Goal: Feedback & Contribution: Leave review/rating

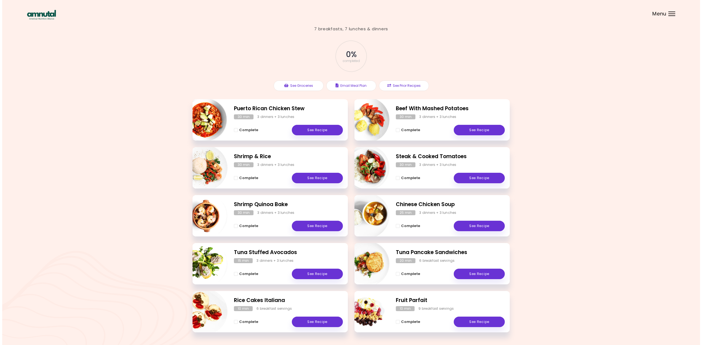
scroll to position [26, 0]
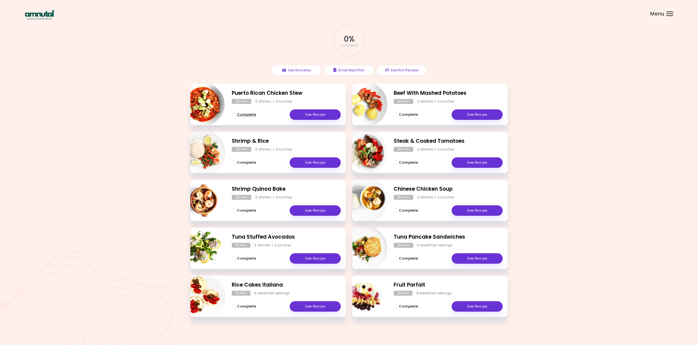
click at [233, 114] on span "Complete - Puerto Rican Chicken Stew" at bounding box center [234, 115] width 4 height 4
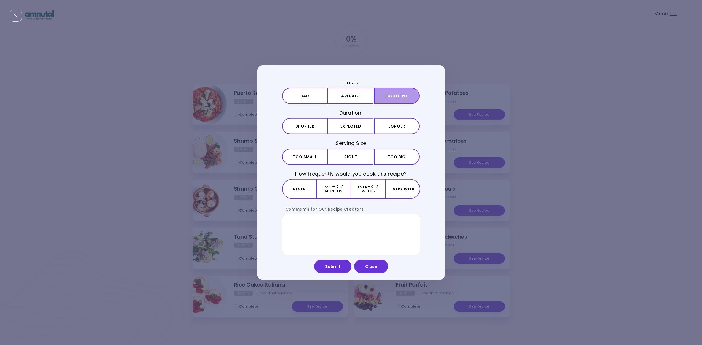
click at [382, 97] on button "Excellent" at bounding box center [397, 96] width 46 height 16
click at [348, 125] on button "Expected" at bounding box center [351, 126] width 46 height 16
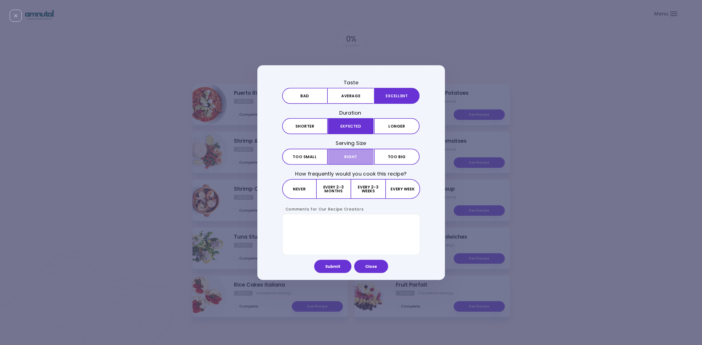
click at [345, 157] on button "Right" at bounding box center [351, 157] width 46 height 16
click at [373, 192] on button "Every 2-3 weeks" at bounding box center [368, 189] width 34 height 20
click at [338, 264] on button "Submit" at bounding box center [332, 266] width 37 height 13
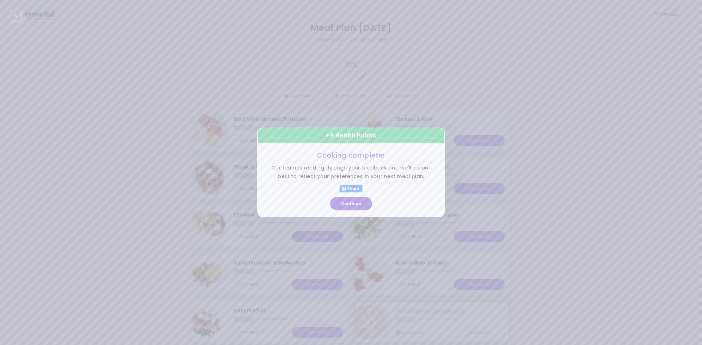
click at [355, 205] on button "Continue" at bounding box center [351, 203] width 42 height 13
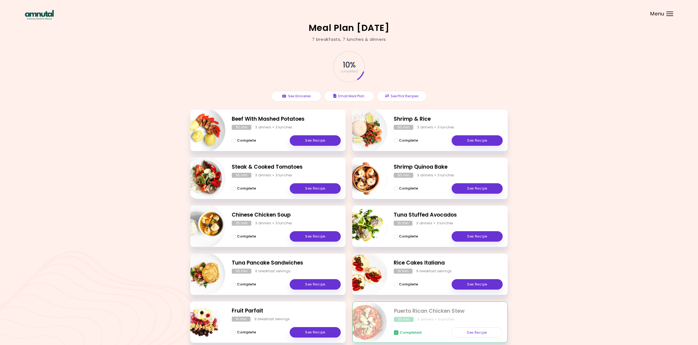
scroll to position [1, 0]
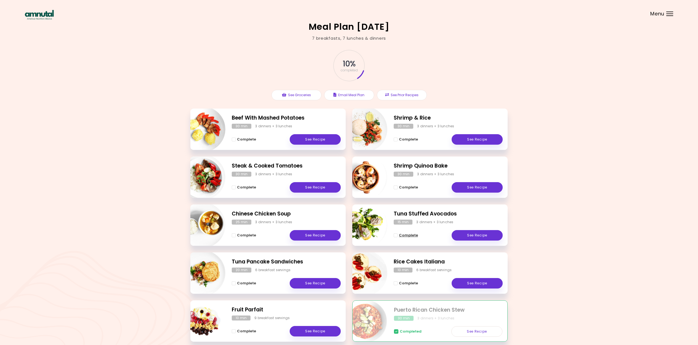
click at [395, 234] on span "Complete - Tuna Stuffed Avocados" at bounding box center [396, 236] width 4 height 4
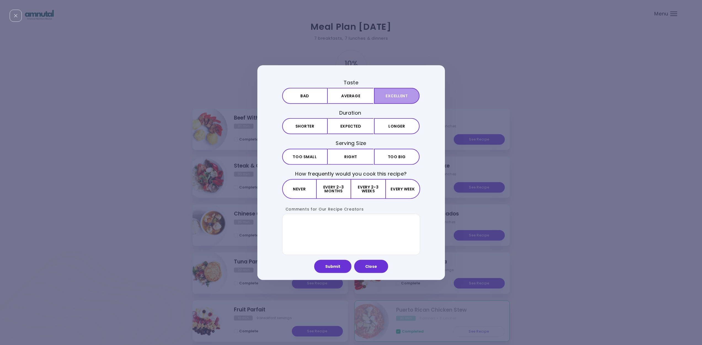
click at [387, 95] on button "Excellent" at bounding box center [397, 96] width 46 height 16
click at [356, 129] on button "Expected" at bounding box center [351, 126] width 46 height 16
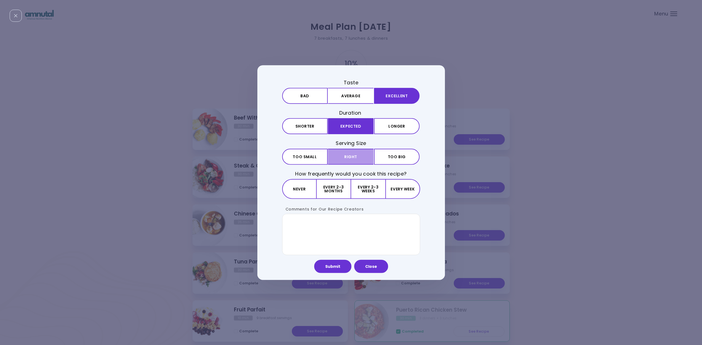
click at [351, 156] on button "Right" at bounding box center [351, 157] width 46 height 16
click at [400, 190] on button "Every week" at bounding box center [402, 189] width 34 height 20
click at [324, 266] on button "Submit" at bounding box center [332, 266] width 37 height 13
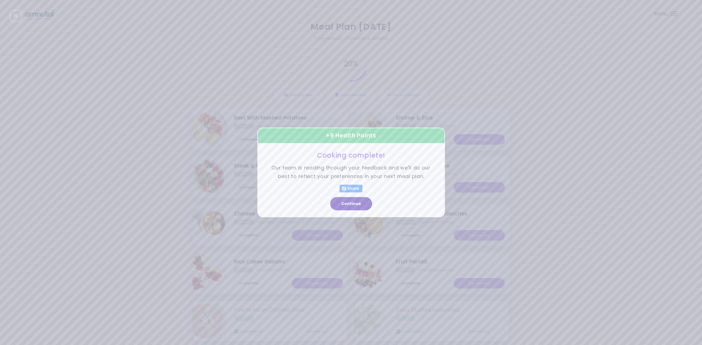
click at [357, 204] on button "Continue" at bounding box center [351, 203] width 42 height 13
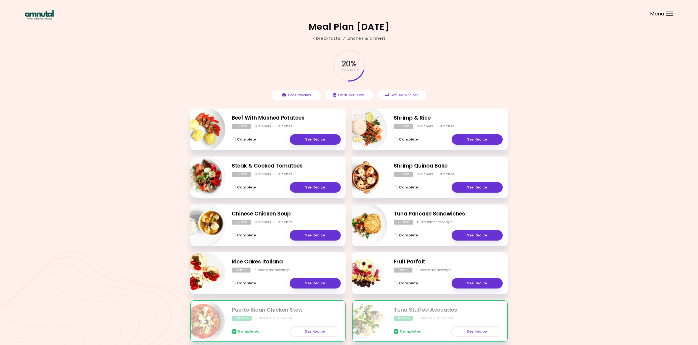
scroll to position [28, 0]
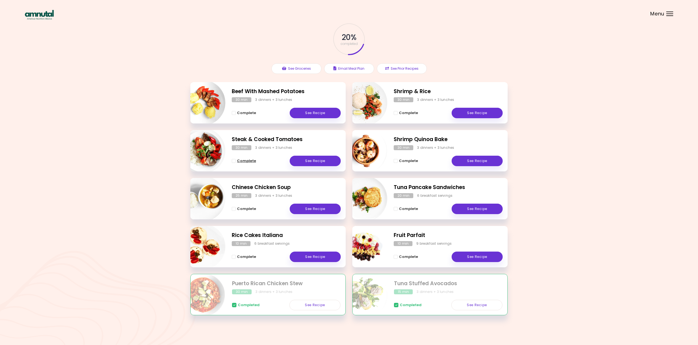
click at [233, 161] on span "Complete - Steak & Cooked Tomatoes" at bounding box center [234, 161] width 4 height 4
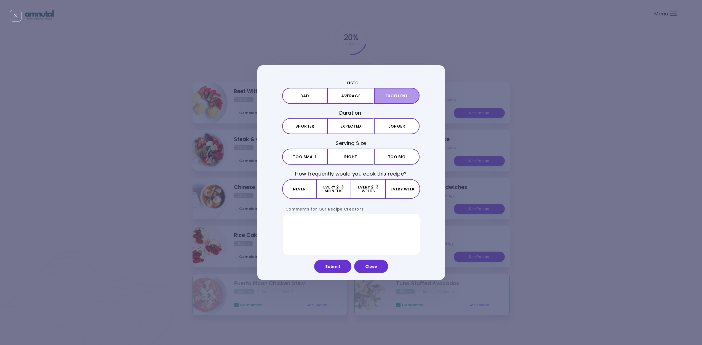
click at [390, 97] on button "Excellent" at bounding box center [397, 96] width 46 height 16
click at [348, 129] on button "Expected" at bounding box center [351, 126] width 46 height 16
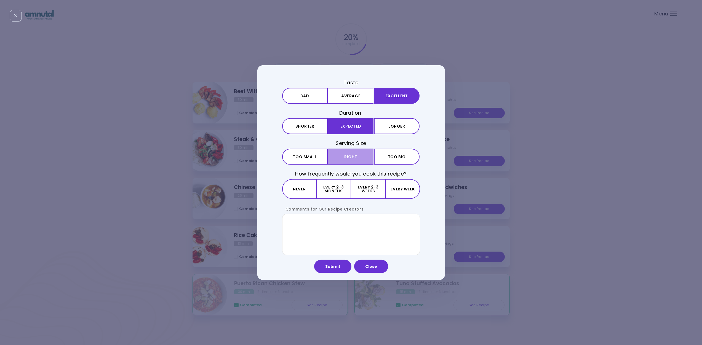
drag, startPoint x: 330, startPoint y: 159, endPoint x: 330, endPoint y: 163, distance: 3.6
click at [330, 159] on button "Right" at bounding box center [351, 157] width 46 height 16
click at [338, 188] on button "Every 2-3 months" at bounding box center [334, 189] width 34 height 20
click at [370, 264] on button "Close" at bounding box center [371, 266] width 34 height 13
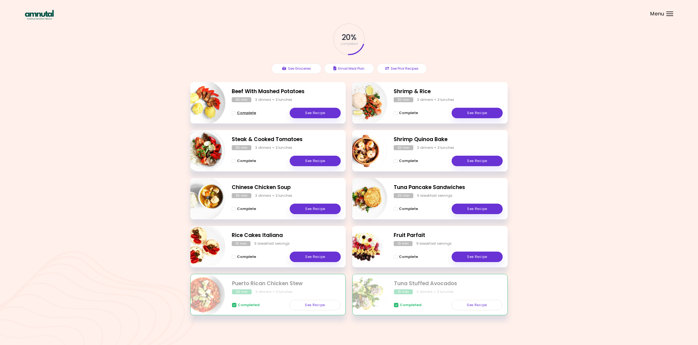
click at [233, 112] on span "Complete - Beef With Mashed Potatoes" at bounding box center [234, 113] width 4 height 4
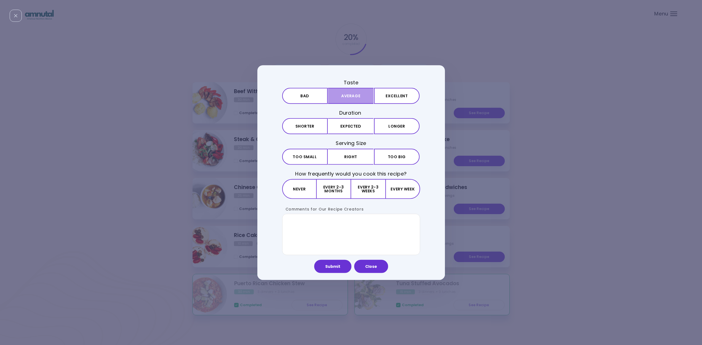
click at [351, 97] on button "Average" at bounding box center [351, 96] width 46 height 16
click at [350, 124] on button "Expected" at bounding box center [351, 126] width 46 height 16
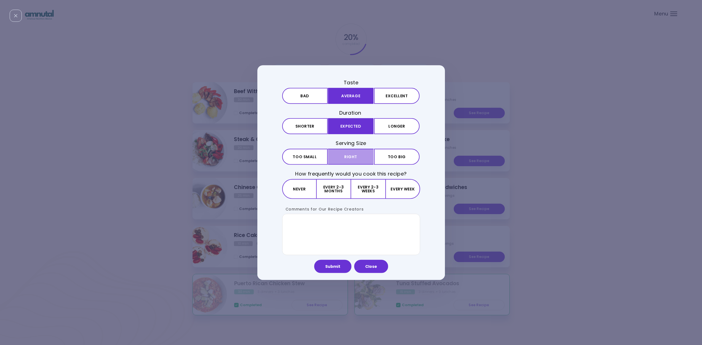
click at [351, 159] on button "Right" at bounding box center [351, 157] width 46 height 16
click at [341, 190] on button "Every 2-3 months" at bounding box center [334, 189] width 34 height 20
click at [335, 269] on button "Submit" at bounding box center [332, 266] width 37 height 13
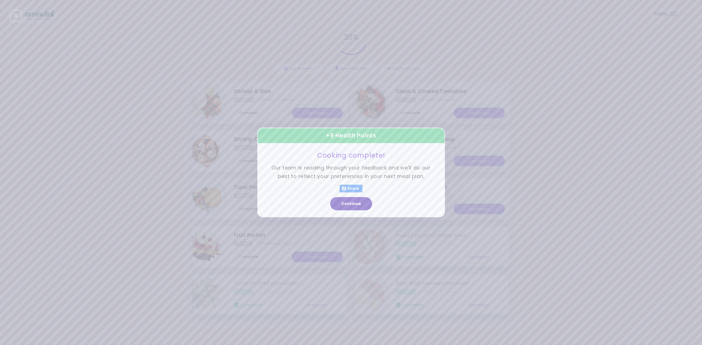
click at [353, 201] on button "Continue" at bounding box center [351, 203] width 42 height 13
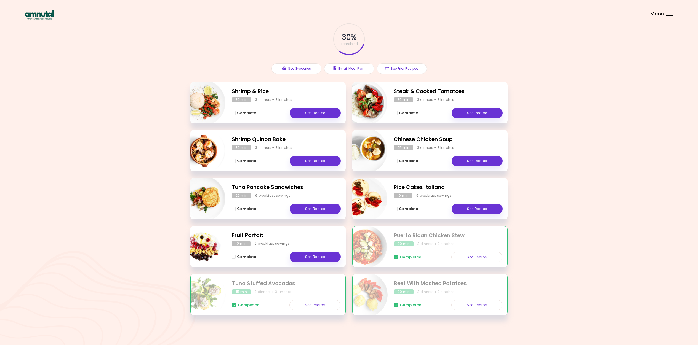
click at [234, 257] on span "Complete - Fruit Parfait" at bounding box center [234, 257] width 4 height 4
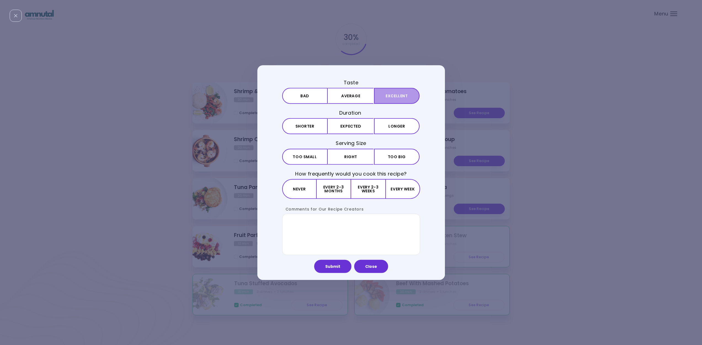
click at [395, 100] on button "Excellent" at bounding box center [397, 96] width 46 height 16
click at [363, 128] on button "Expected" at bounding box center [351, 126] width 46 height 16
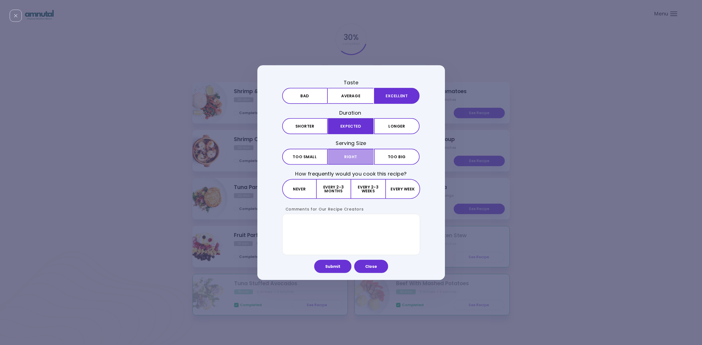
click at [365, 160] on button "Right" at bounding box center [351, 157] width 46 height 16
click at [402, 192] on button "Every week" at bounding box center [402, 189] width 34 height 20
click at [338, 269] on button "Submit" at bounding box center [332, 266] width 37 height 13
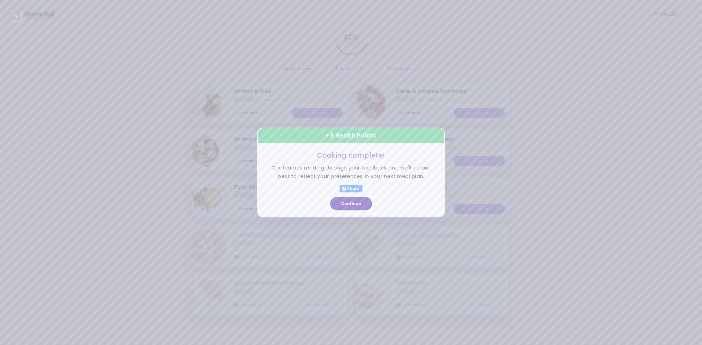
click at [349, 206] on button "Continue" at bounding box center [351, 203] width 42 height 13
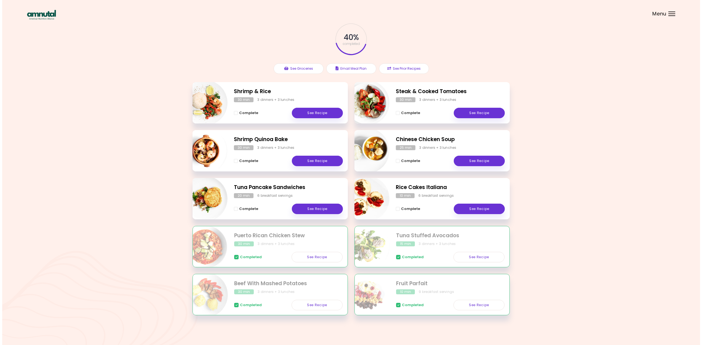
scroll to position [0, 0]
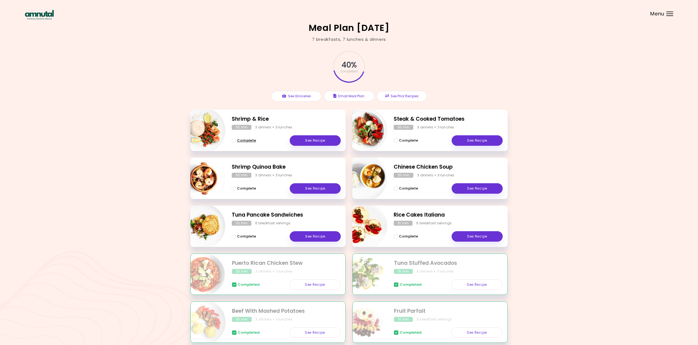
click at [234, 139] on span "Complete - Shrimp & Rice" at bounding box center [234, 141] width 4 height 4
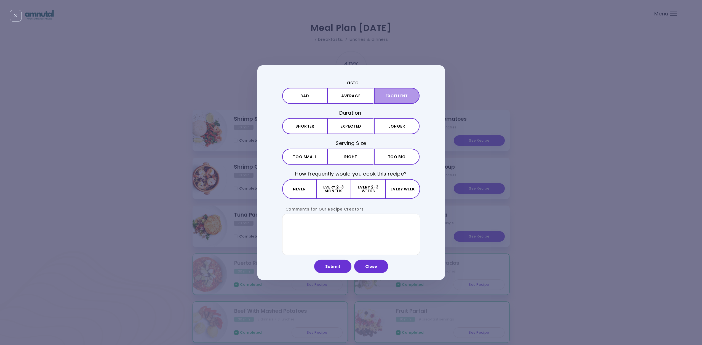
click at [388, 98] on button "Excellent" at bounding box center [397, 96] width 46 height 16
click at [350, 125] on button "Expected" at bounding box center [351, 126] width 46 height 16
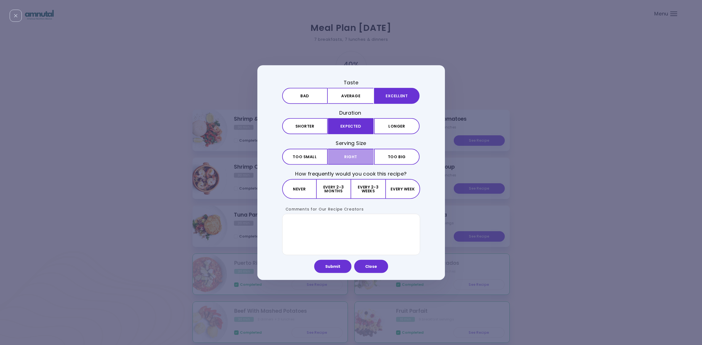
click at [366, 160] on button "Right" at bounding box center [351, 157] width 46 height 16
click at [402, 187] on button "Every week" at bounding box center [402, 189] width 34 height 20
click at [334, 264] on button "Submit" at bounding box center [332, 266] width 37 height 13
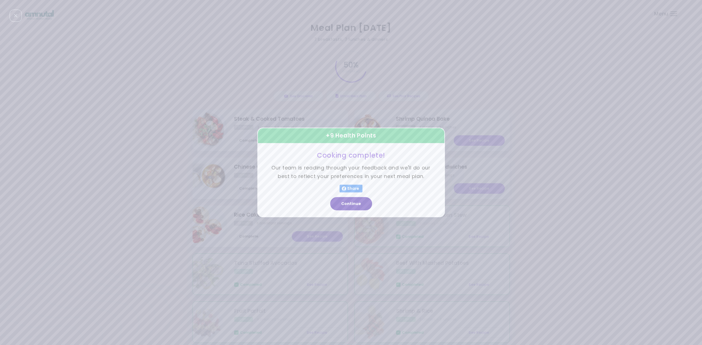
click at [352, 207] on button "Continue" at bounding box center [351, 203] width 42 height 13
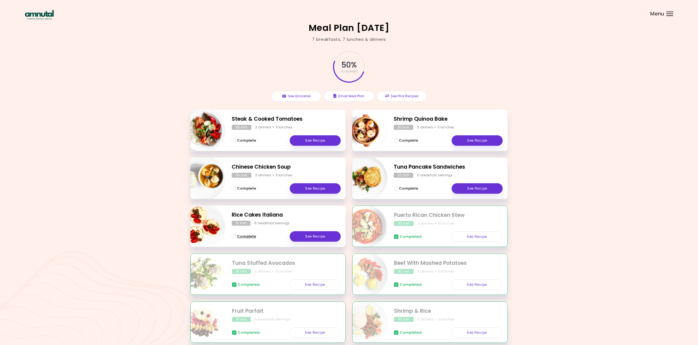
click at [234, 236] on span "Complete - Rice Cakes Italiana" at bounding box center [234, 237] width 4 height 4
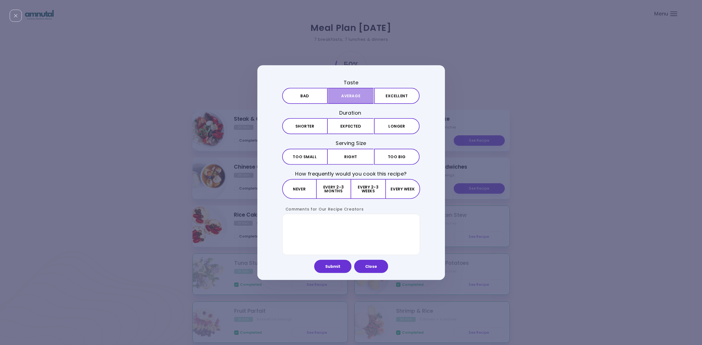
click at [361, 100] on button "Average" at bounding box center [351, 96] width 46 height 16
click at [346, 130] on button "Expected" at bounding box center [351, 126] width 46 height 16
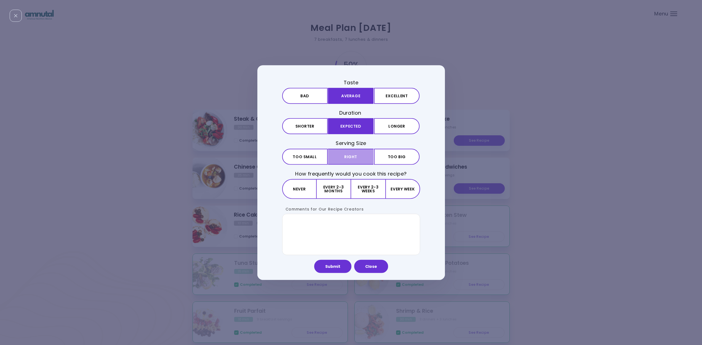
click at [356, 154] on button "Right" at bounding box center [351, 157] width 46 height 16
click at [326, 191] on button "Every 2-3 months" at bounding box center [334, 189] width 34 height 20
click at [334, 270] on button "Submit" at bounding box center [332, 266] width 37 height 13
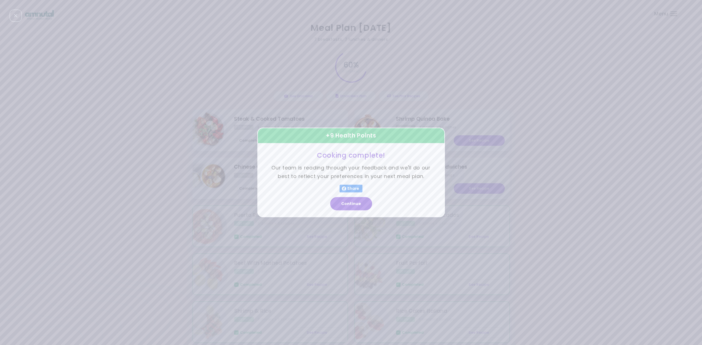
click at [357, 203] on button "Continue" at bounding box center [351, 203] width 42 height 13
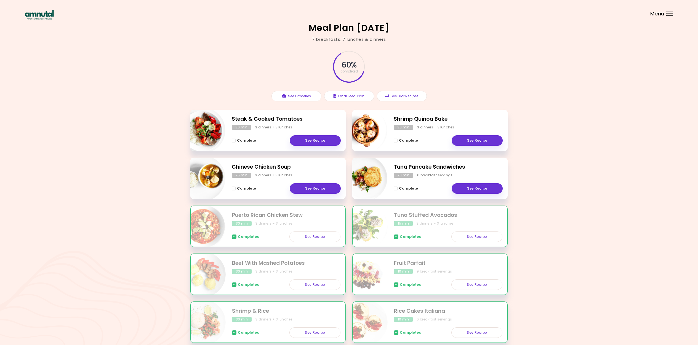
click at [396, 139] on span "Complete - Shrimp Quinoa Bake" at bounding box center [396, 141] width 4 height 4
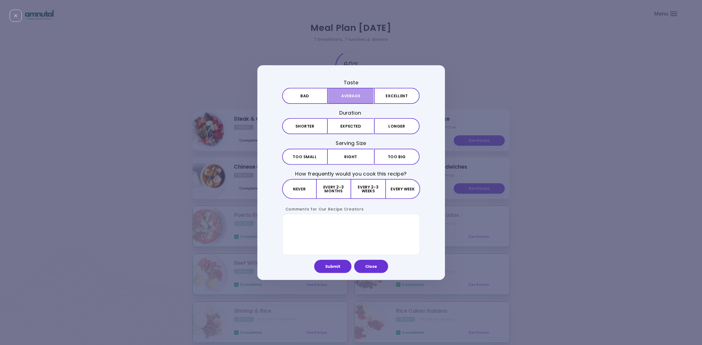
click at [360, 95] on button "Average" at bounding box center [351, 96] width 46 height 16
click at [361, 125] on button "Expected" at bounding box center [351, 126] width 46 height 16
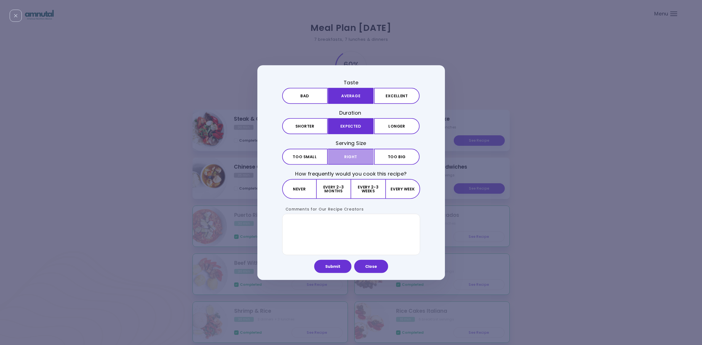
click at [353, 154] on button "Right" at bounding box center [351, 157] width 46 height 16
click at [312, 196] on button "Never" at bounding box center [299, 189] width 34 height 20
click at [338, 266] on button "Submit" at bounding box center [332, 266] width 37 height 13
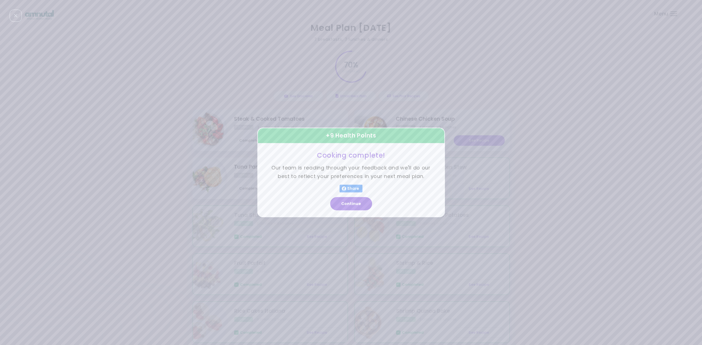
click at [350, 203] on button "Continue" at bounding box center [351, 203] width 42 height 13
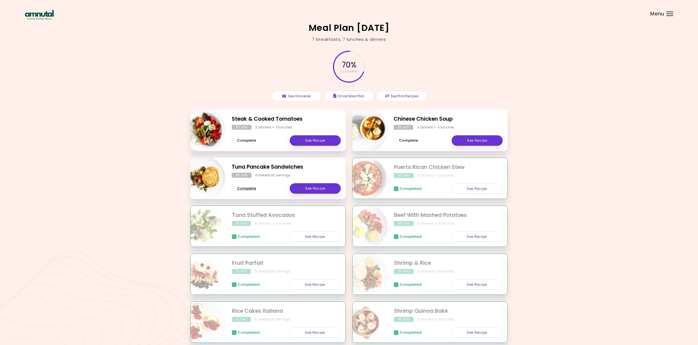
click at [233, 188] on span "Complete - Tuna Pancake Sandwiches" at bounding box center [234, 189] width 4 height 4
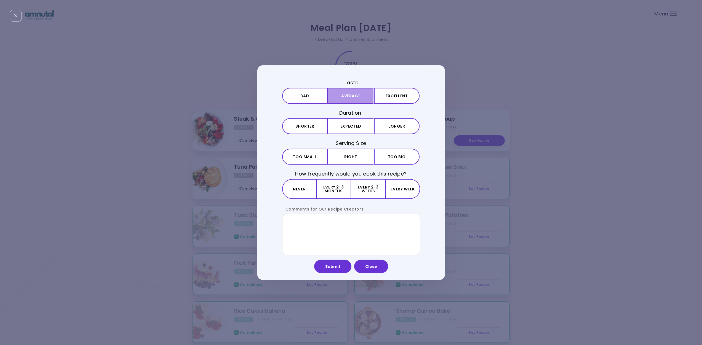
click at [345, 98] on button "Average" at bounding box center [351, 96] width 46 height 16
click at [331, 128] on button "Expected" at bounding box center [351, 126] width 46 height 16
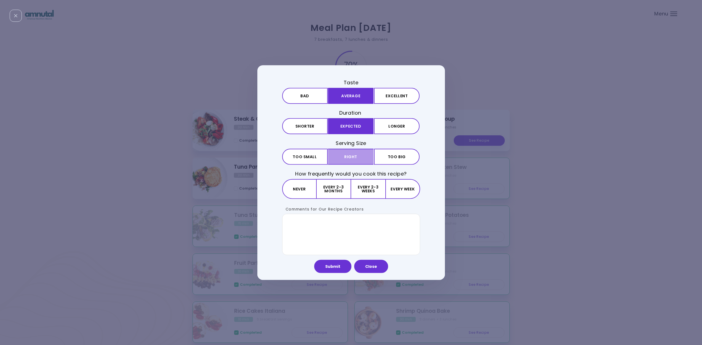
click at [361, 162] on button "Right" at bounding box center [351, 157] width 46 height 16
click at [301, 192] on button "Never" at bounding box center [299, 189] width 34 height 20
click at [328, 268] on button "Submit" at bounding box center [332, 266] width 37 height 13
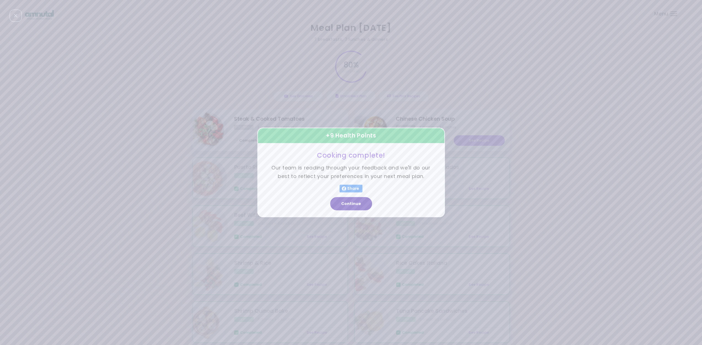
click at [345, 208] on button "Continue" at bounding box center [351, 203] width 42 height 13
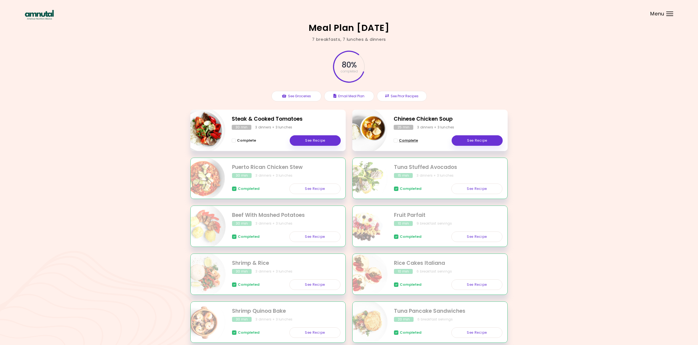
click at [396, 141] on span "Complete - Chinese Chicken Soup" at bounding box center [396, 141] width 4 height 4
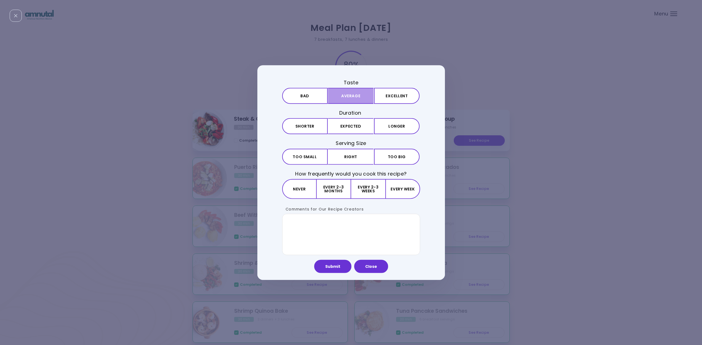
click at [354, 97] on button "Average" at bounding box center [351, 96] width 46 height 16
click at [312, 100] on button "Bad" at bounding box center [305, 96] width 46 height 16
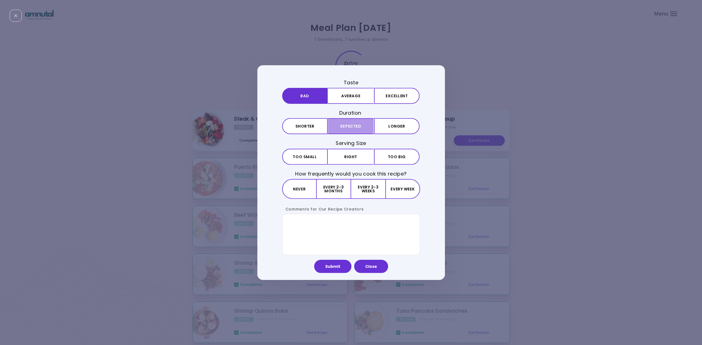
click at [351, 131] on button "Expected" at bounding box center [351, 126] width 46 height 16
click at [349, 157] on button "Right" at bounding box center [351, 157] width 46 height 16
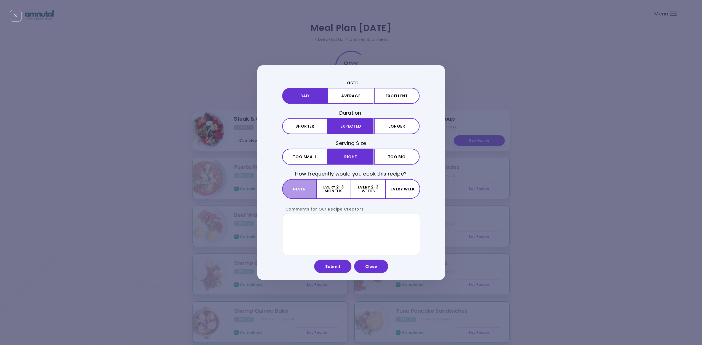
click at [300, 193] on button "Never" at bounding box center [299, 189] width 34 height 20
click at [336, 269] on button "Submit" at bounding box center [332, 266] width 37 height 13
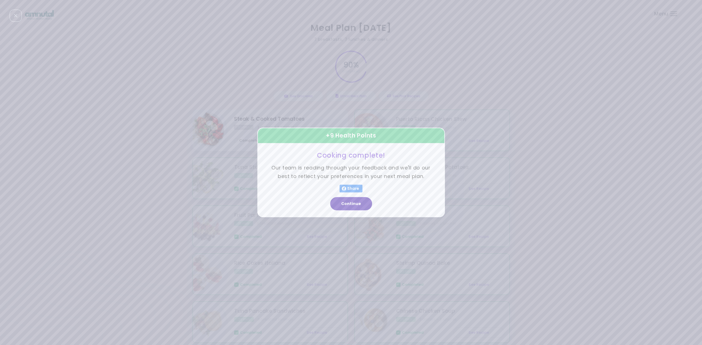
click at [349, 200] on button "Continue" at bounding box center [351, 203] width 42 height 13
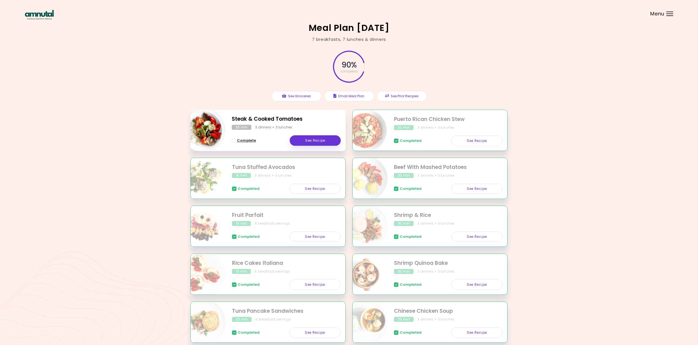
click at [233, 140] on span "Complete - Steak & Cooked Tomatoes" at bounding box center [234, 141] width 4 height 4
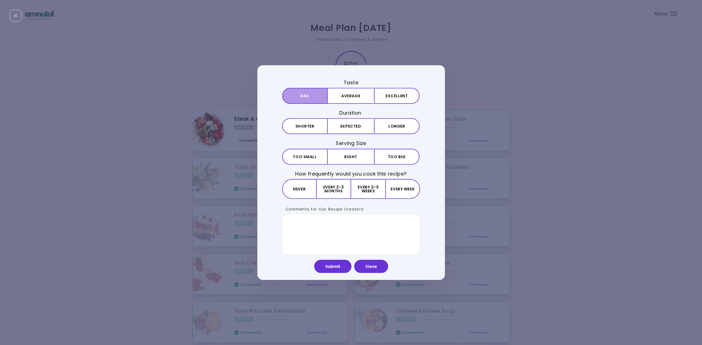
click at [311, 97] on button "Bad" at bounding box center [305, 96] width 46 height 16
click at [351, 129] on button "Expected" at bounding box center [351, 126] width 46 height 16
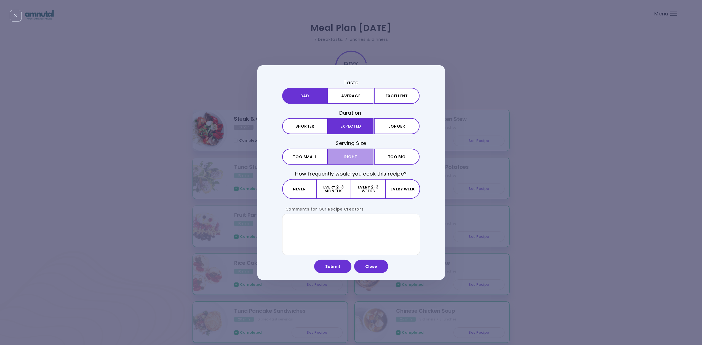
click at [355, 158] on button "Right" at bounding box center [351, 157] width 46 height 16
click at [297, 194] on button "Never" at bounding box center [299, 189] width 34 height 20
click at [344, 269] on button "Submit" at bounding box center [332, 266] width 37 height 13
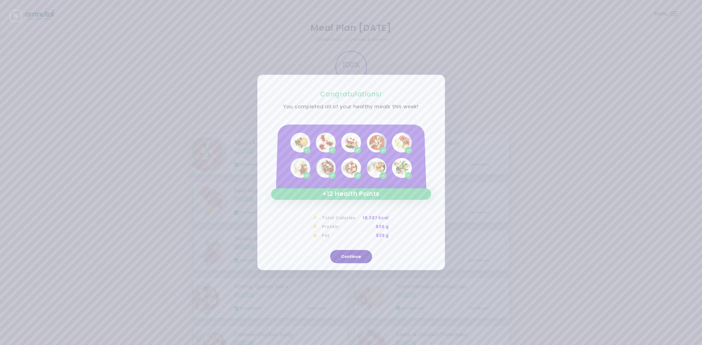
click at [358, 256] on button "Continue" at bounding box center [351, 256] width 42 height 13
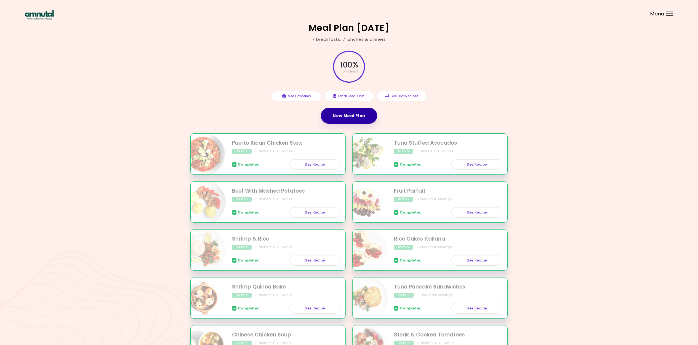
click at [349, 114] on link "New Meal Plan" at bounding box center [349, 116] width 56 height 16
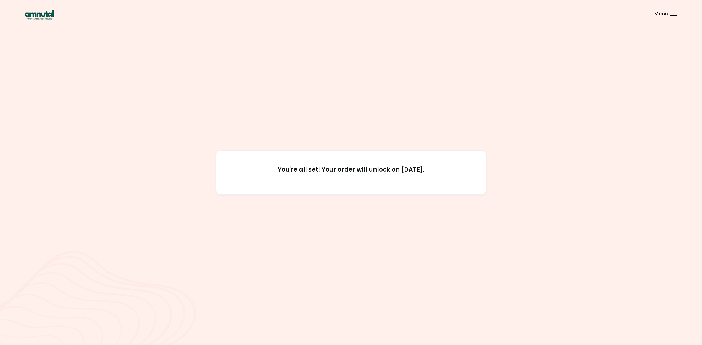
click at [676, 14] on div "Menu" at bounding box center [673, 14] width 7 height 4
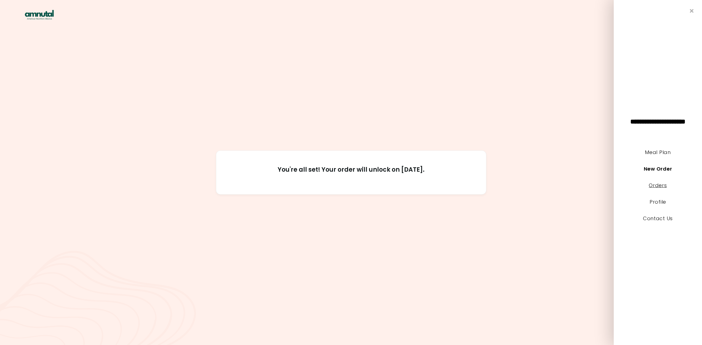
click at [656, 184] on link "Orders" at bounding box center [658, 185] width 18 height 7
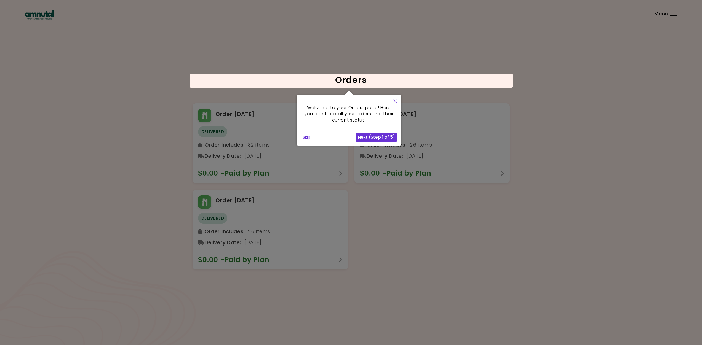
click at [395, 101] on icon "Close" at bounding box center [395, 101] width 4 height 4
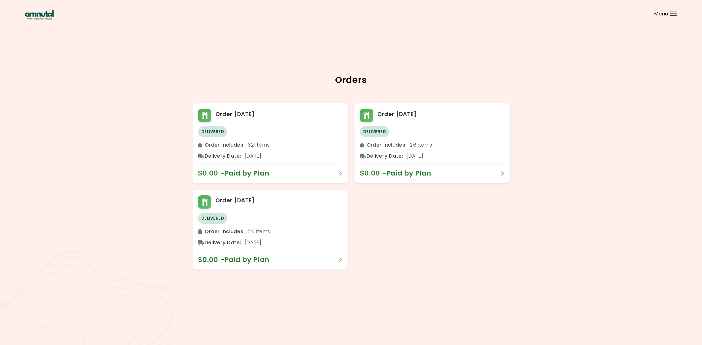
click at [41, 15] on img at bounding box center [39, 15] width 29 height 10
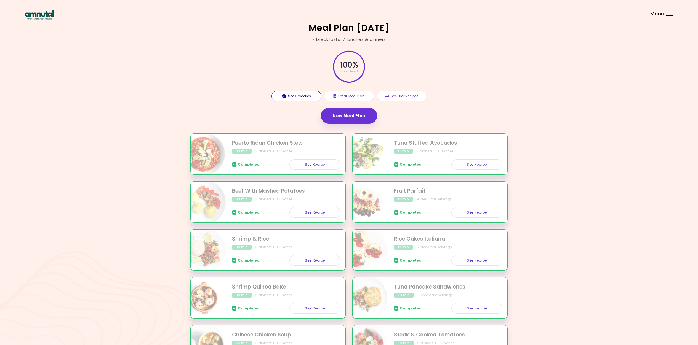
click at [301, 96] on button "See Groceries" at bounding box center [296, 96] width 50 height 10
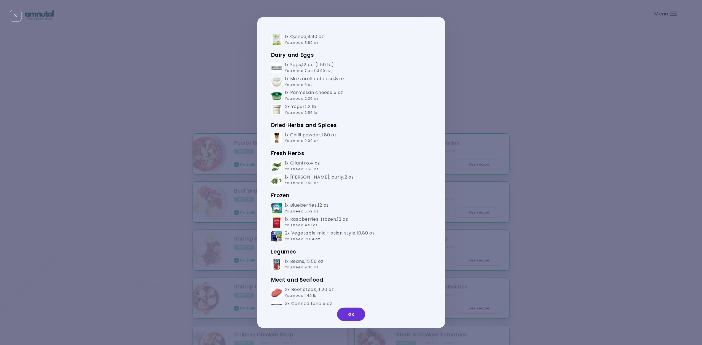
scroll to position [343, 0]
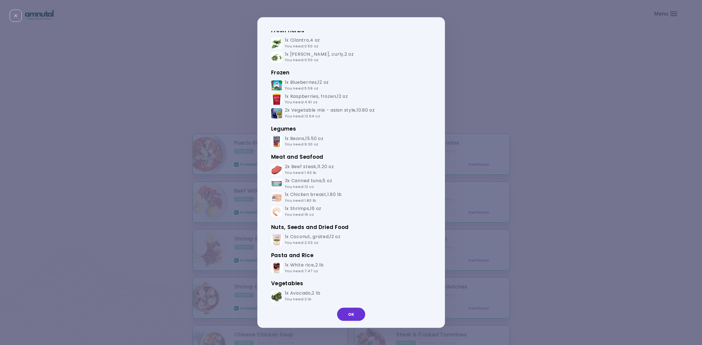
click at [278, 136] on img at bounding box center [276, 141] width 11 height 11
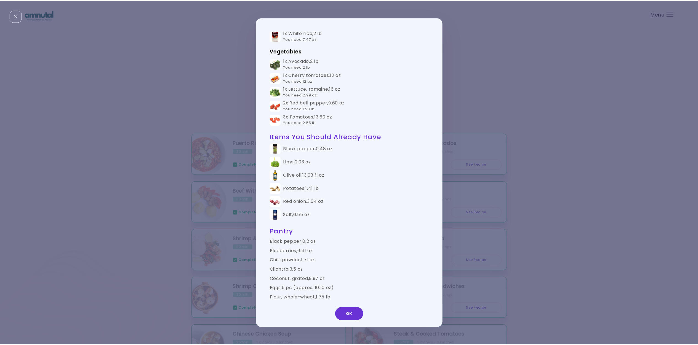
scroll to position [781, 0]
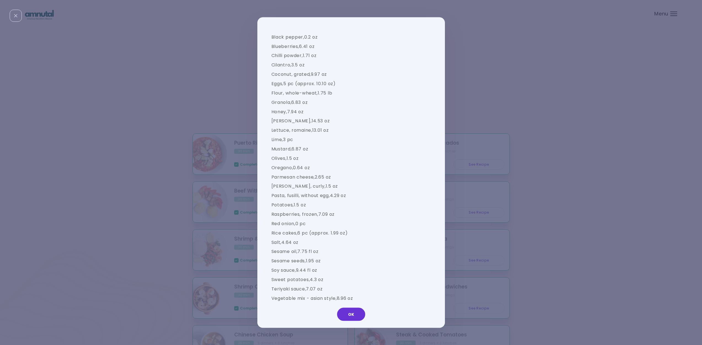
click at [341, 312] on button "OK" at bounding box center [351, 314] width 28 height 13
